Goal: Find specific page/section: Find specific page/section

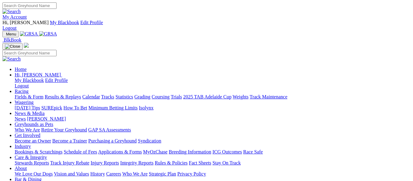
click at [27, 14] on link "My Account" at bounding box center [14, 16] width 24 height 5
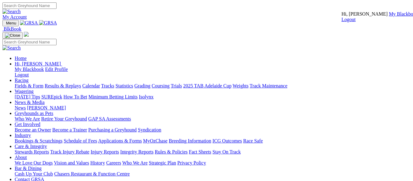
click at [389, 17] on link "My Blackbook" at bounding box center [403, 13] width 29 height 5
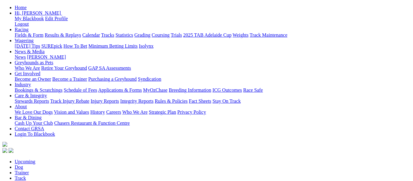
scroll to position [31, 0]
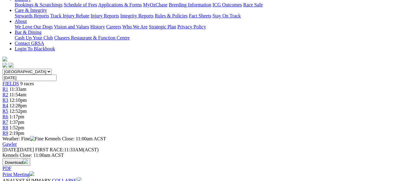
scroll to position [153, 0]
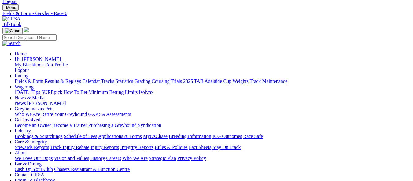
scroll to position [61, 0]
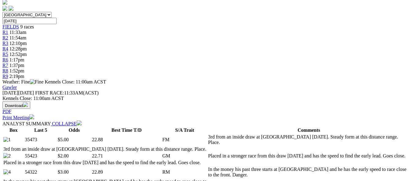
scroll to position [275, 0]
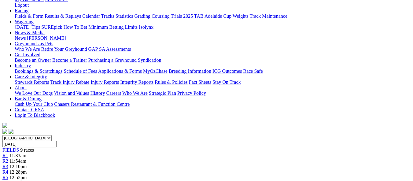
scroll to position [214, 0]
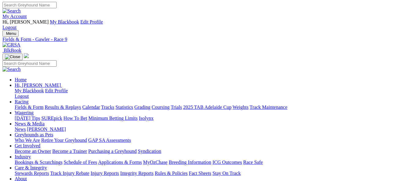
scroll to position [0, 0]
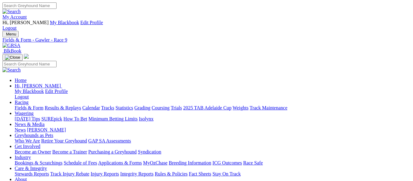
click at [27, 14] on link "My Account" at bounding box center [14, 16] width 24 height 5
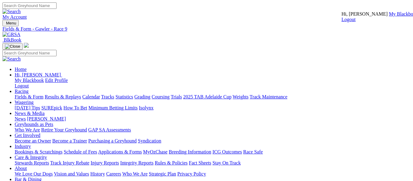
click at [389, 17] on link "My Blackbook" at bounding box center [403, 13] width 29 height 5
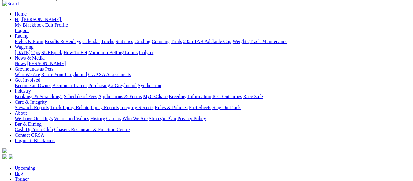
scroll to position [31, 0]
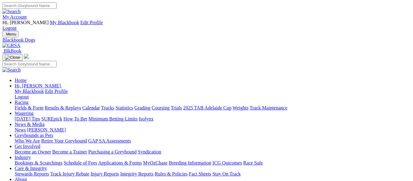
click at [27, 14] on link "My Account" at bounding box center [14, 16] width 24 height 5
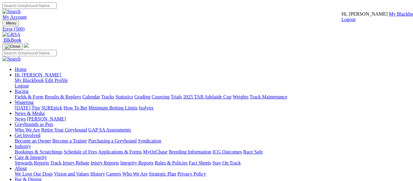
click at [389, 17] on link "My Blackbook" at bounding box center [403, 13] width 29 height 5
